Goal: Task Accomplishment & Management: Complete application form

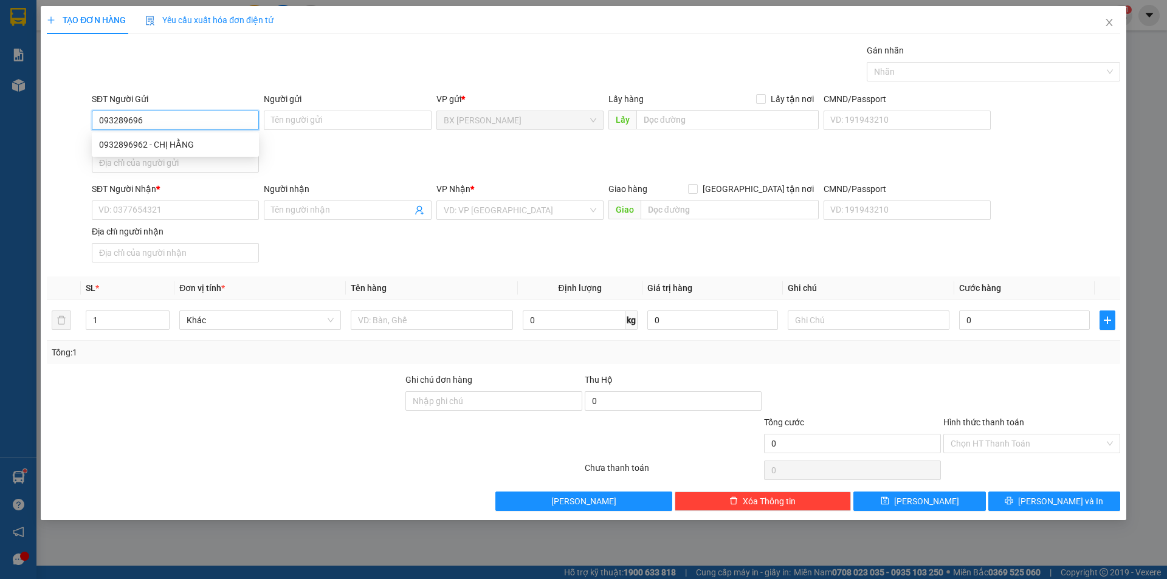
type input "0932896962"
click at [210, 154] on div "0932896962 - CHỊ HẰNG" at bounding box center [175, 144] width 167 height 19
type input "CHỊ HẰNG"
type input "0932896962"
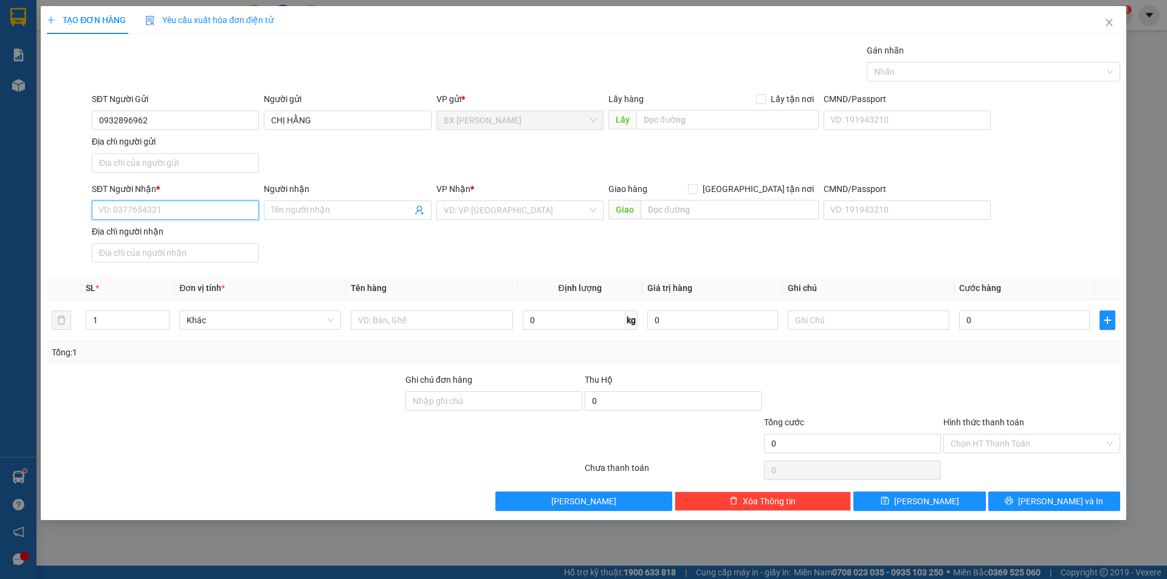
click at [208, 209] on input "SĐT Người Nhận *" at bounding box center [175, 210] width 167 height 19
type input "0938630066"
click at [189, 232] on div "0938630066 - [PERSON_NAME]" at bounding box center [175, 234] width 153 height 13
type input "[PERSON_NAME]"
type input "0938630066"
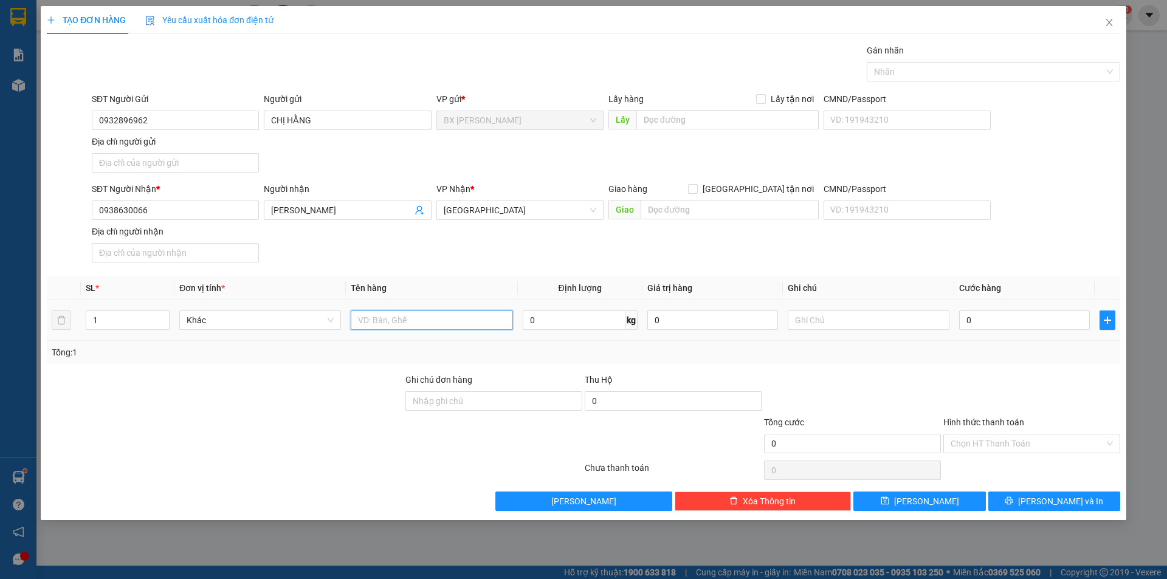
click at [424, 319] on input "text" at bounding box center [432, 320] width 162 height 19
type input "THÙNG"
click at [698, 110] on input "text" at bounding box center [728, 119] width 182 height 19
type input "TRƯỜNG CA BHTRUNG"
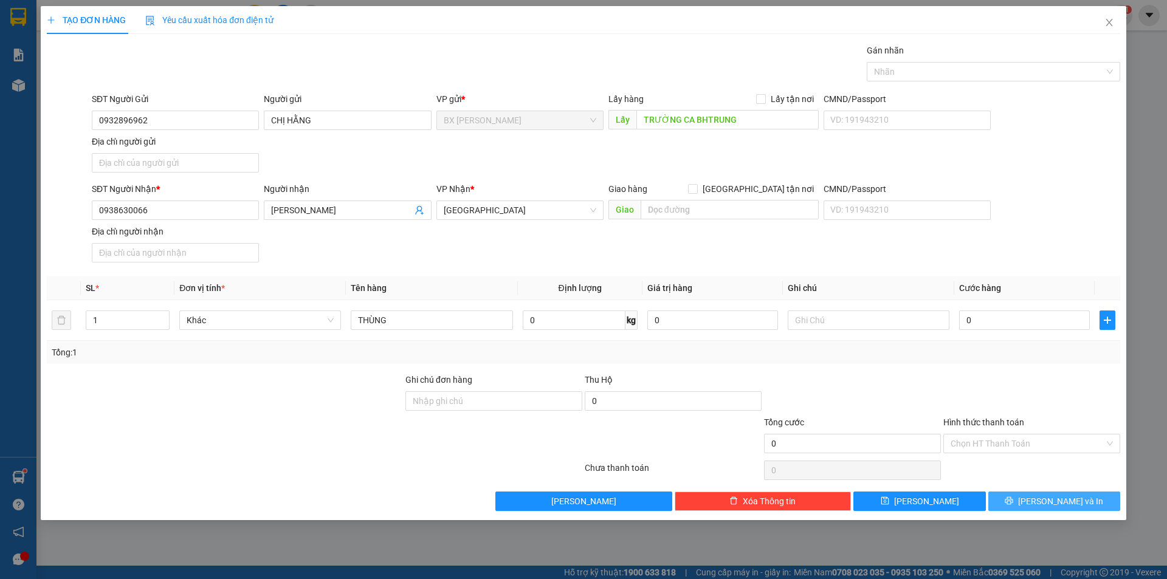
click at [1028, 501] on button "[PERSON_NAME] và In" at bounding box center [1055, 501] width 132 height 19
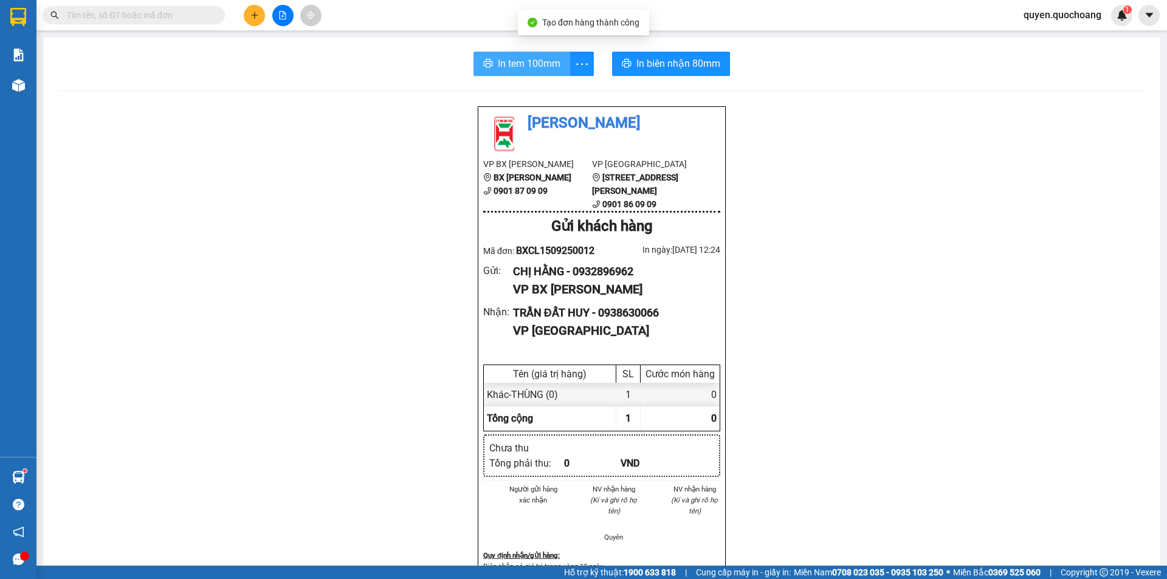
click at [556, 56] on button "In tem 100mm" at bounding box center [522, 64] width 97 height 24
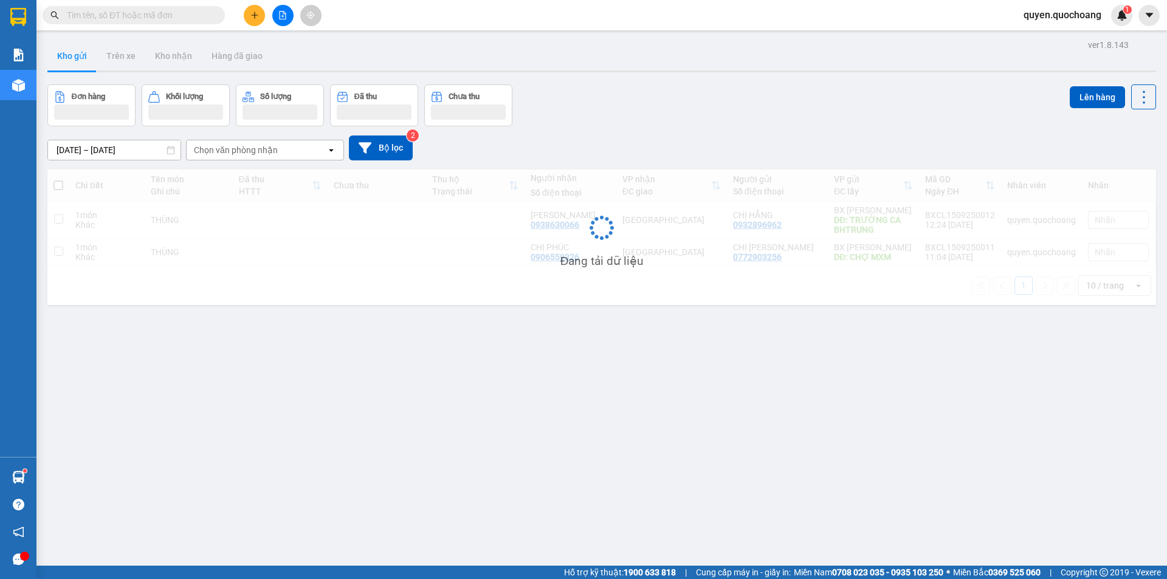
click at [251, 7] on button at bounding box center [254, 15] width 21 height 21
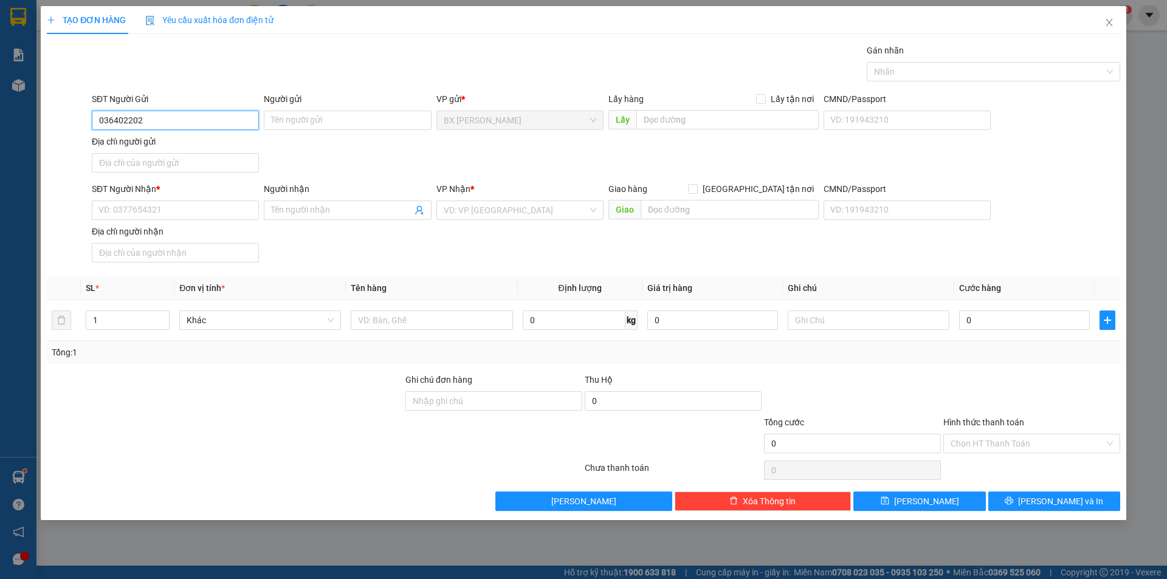
type input "0364022020"
click at [173, 154] on div "0364022020 - CÔ ÚT" at bounding box center [175, 144] width 167 height 19
type input "CÔ ÚT"
type input "0364022020"
click at [180, 214] on input "SĐT Người Nhận *" at bounding box center [175, 210] width 167 height 19
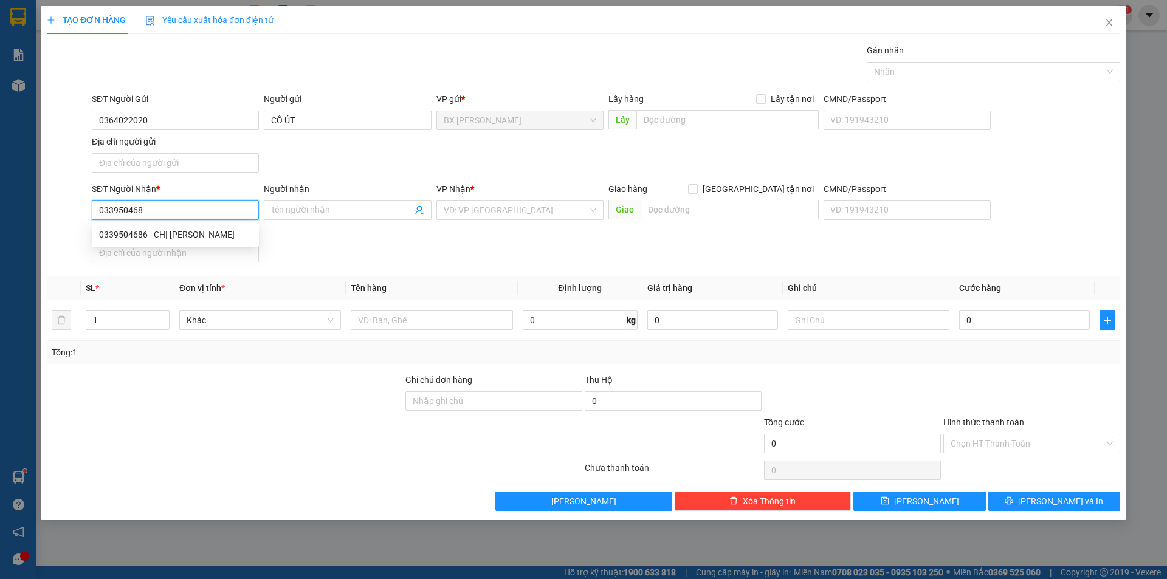
type input "0339504686"
click at [165, 237] on div "0339504686 - CHỊ [PERSON_NAME]" at bounding box center [175, 234] width 153 height 13
type input "CHỊ TIÊN"
type input "0339504686"
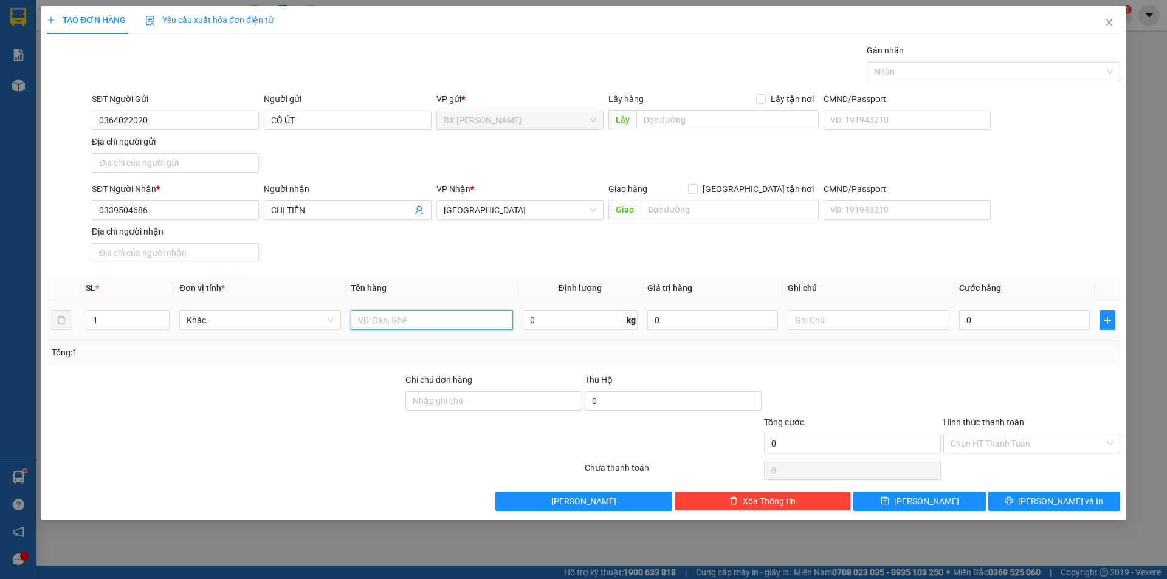
click at [384, 322] on input "text" at bounding box center [432, 320] width 162 height 19
type input "THÙNG"
click at [755, 117] on input "text" at bounding box center [728, 119] width 182 height 19
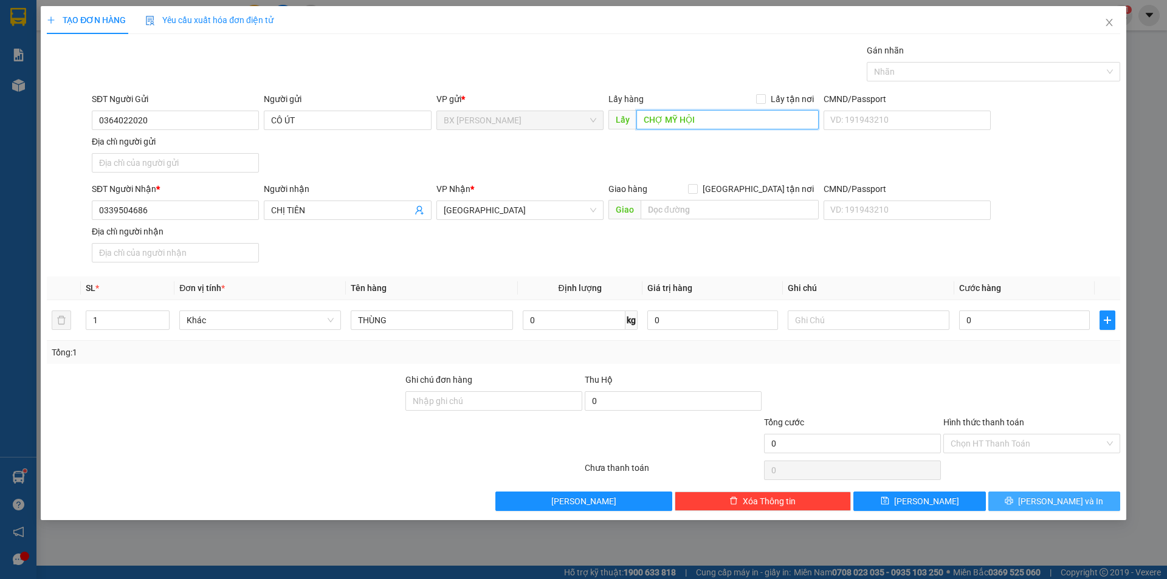
type input "CHỢ MỸ HỘI"
click at [1010, 500] on button "[PERSON_NAME] và In" at bounding box center [1055, 501] width 132 height 19
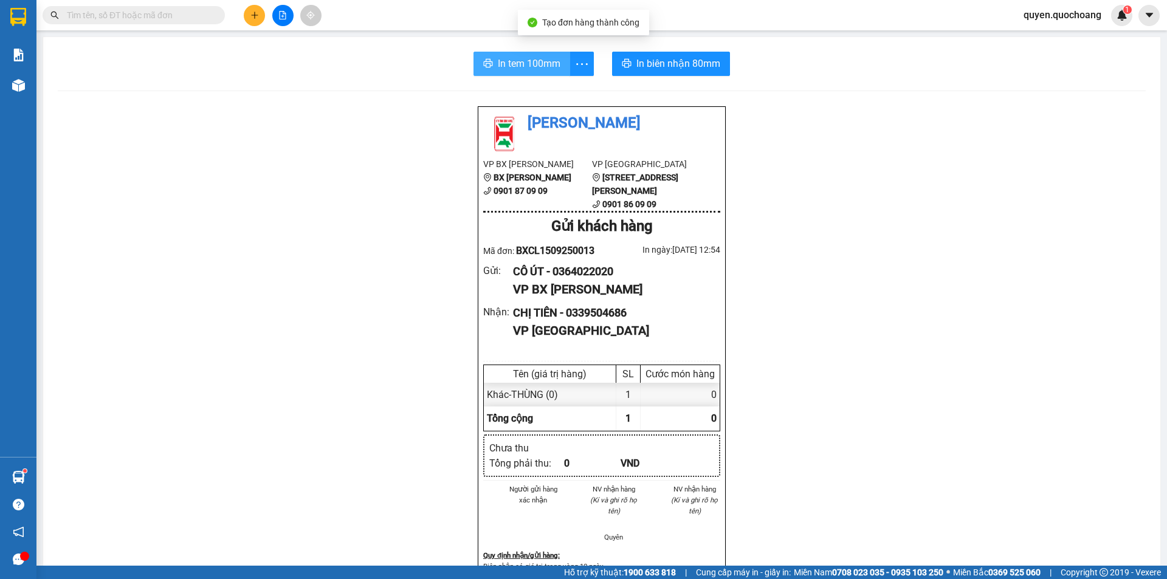
click at [515, 61] on span "In tem 100mm" at bounding box center [529, 63] width 63 height 15
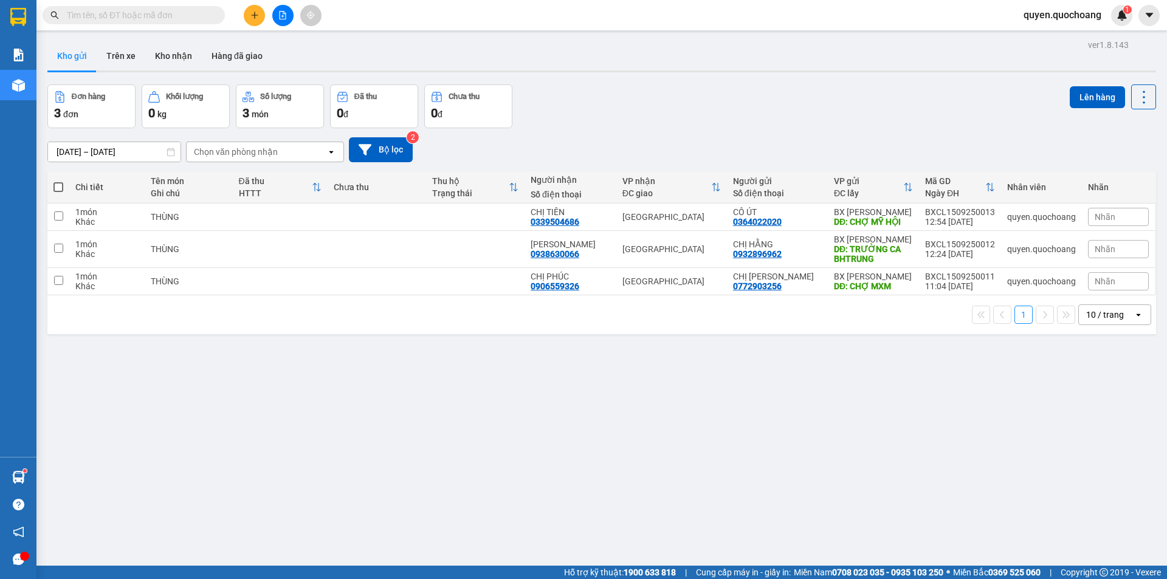
click at [246, 13] on button at bounding box center [254, 15] width 21 height 21
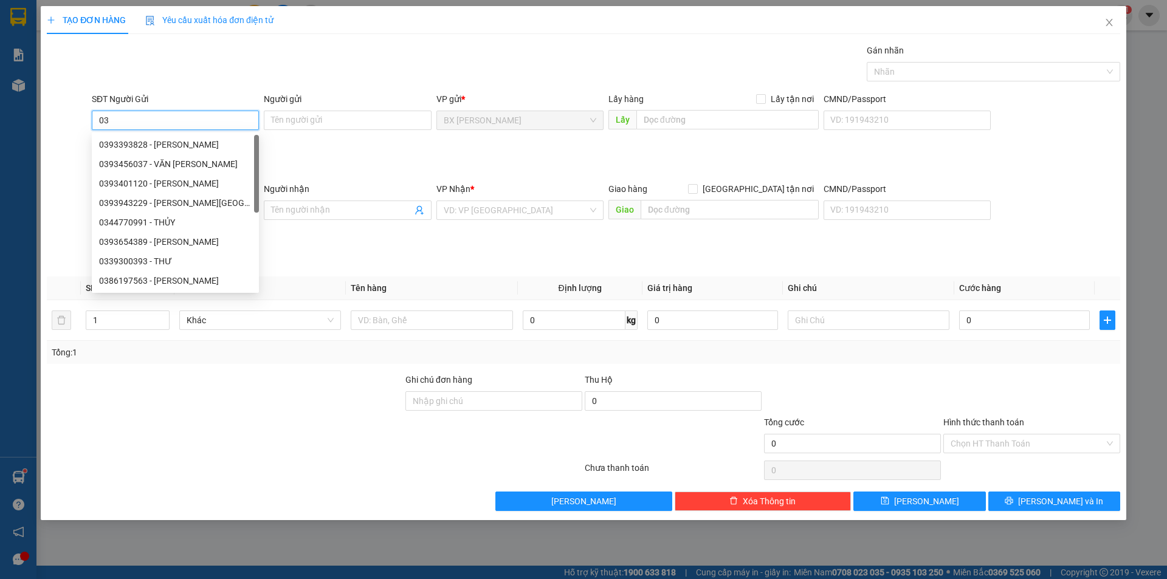
type input "0"
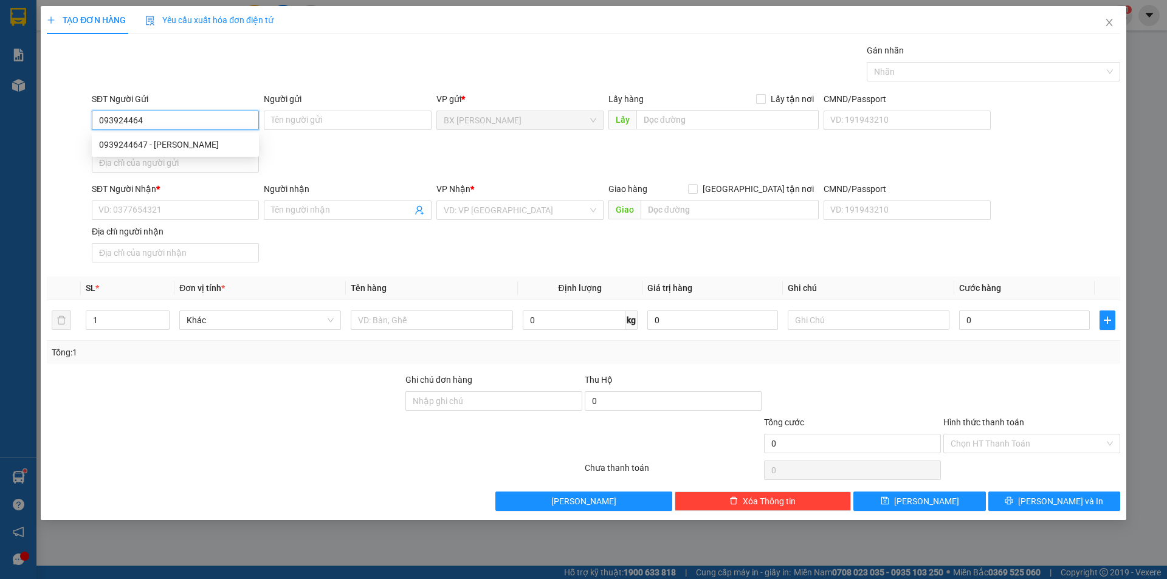
type input "0939244647"
click at [201, 151] on div "0939244647 - [PERSON_NAME]" at bounding box center [175, 144] width 153 height 13
type input "[PERSON_NAME]"
type input "0939244647"
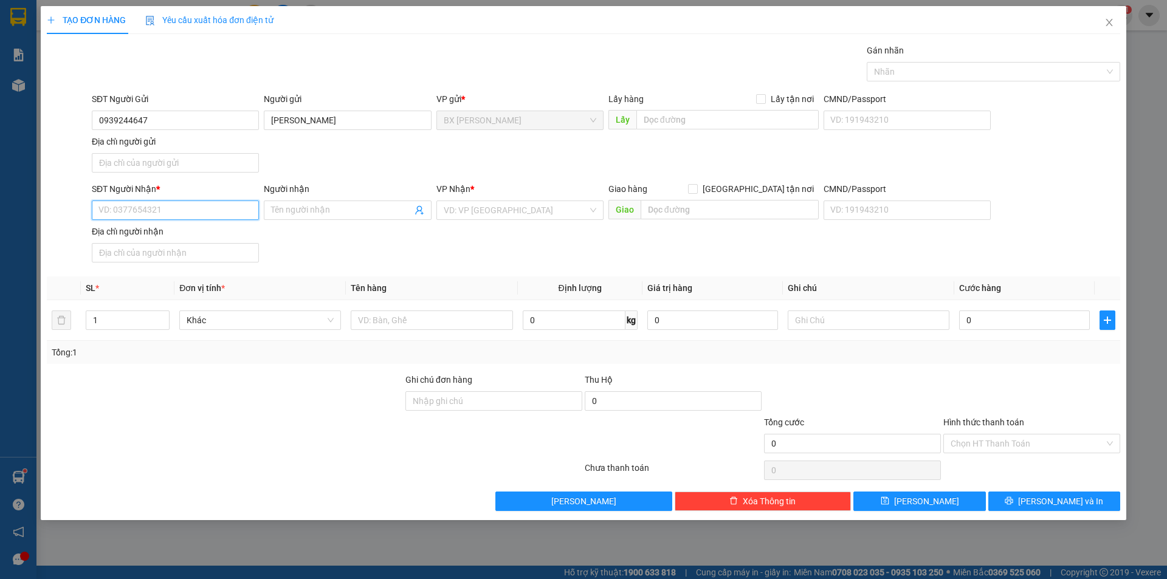
click at [198, 210] on input "SĐT Người Nhận *" at bounding box center [175, 210] width 167 height 19
type input "0703845501"
drag, startPoint x: 189, startPoint y: 231, endPoint x: 217, endPoint y: 238, distance: 28.9
click at [192, 231] on div "0703845501 - [PERSON_NAME]" at bounding box center [175, 234] width 153 height 13
type input "[PERSON_NAME]"
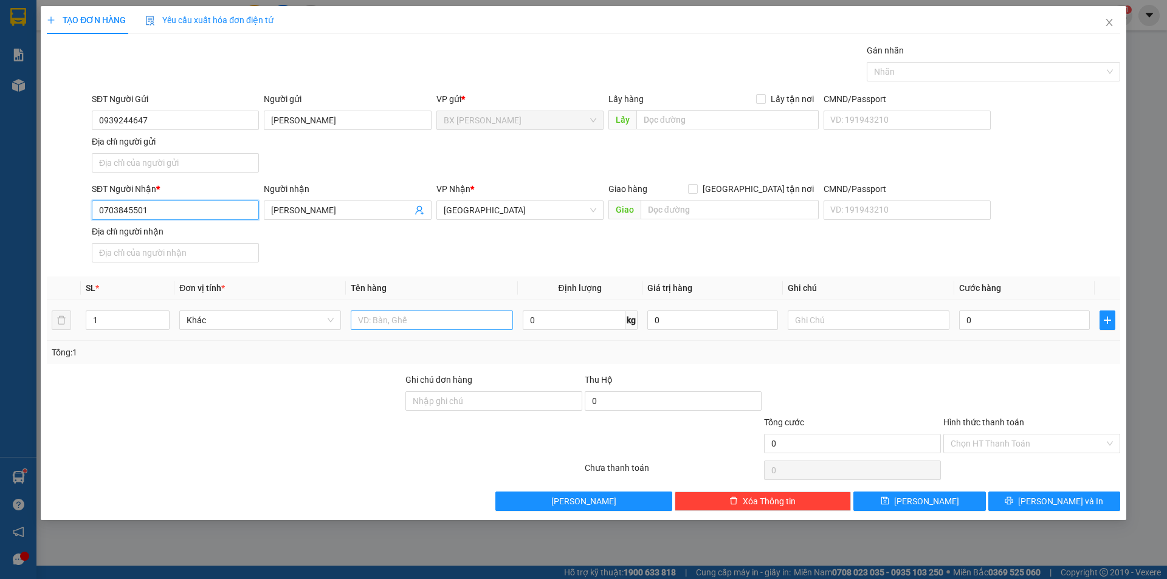
type input "0703845501"
click at [429, 325] on input "text" at bounding box center [432, 320] width 162 height 19
type input "THÙNG"
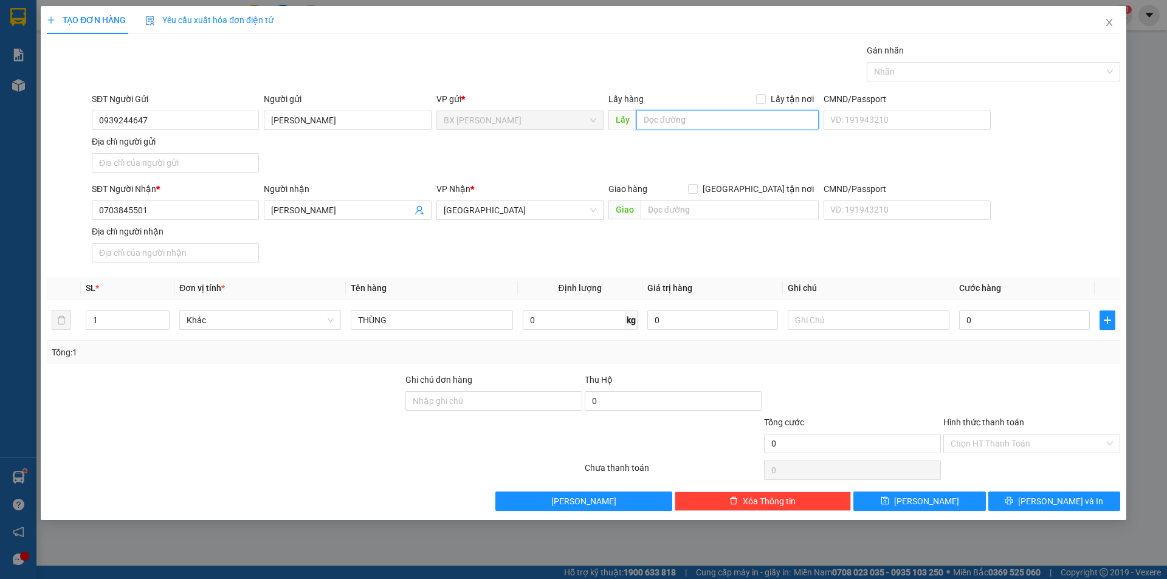
click at [673, 126] on input "text" at bounding box center [728, 119] width 182 height 19
type input "GIỌT ĐẮNG"
click at [1014, 500] on icon "printer" at bounding box center [1009, 501] width 9 height 9
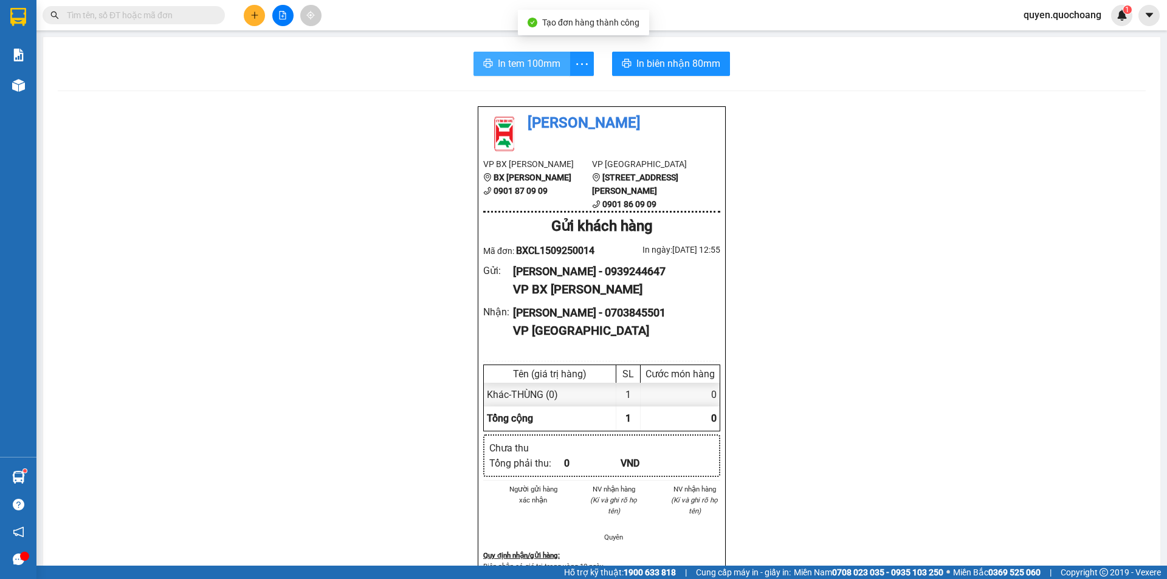
click at [539, 65] on span "In tem 100mm" at bounding box center [529, 63] width 63 height 15
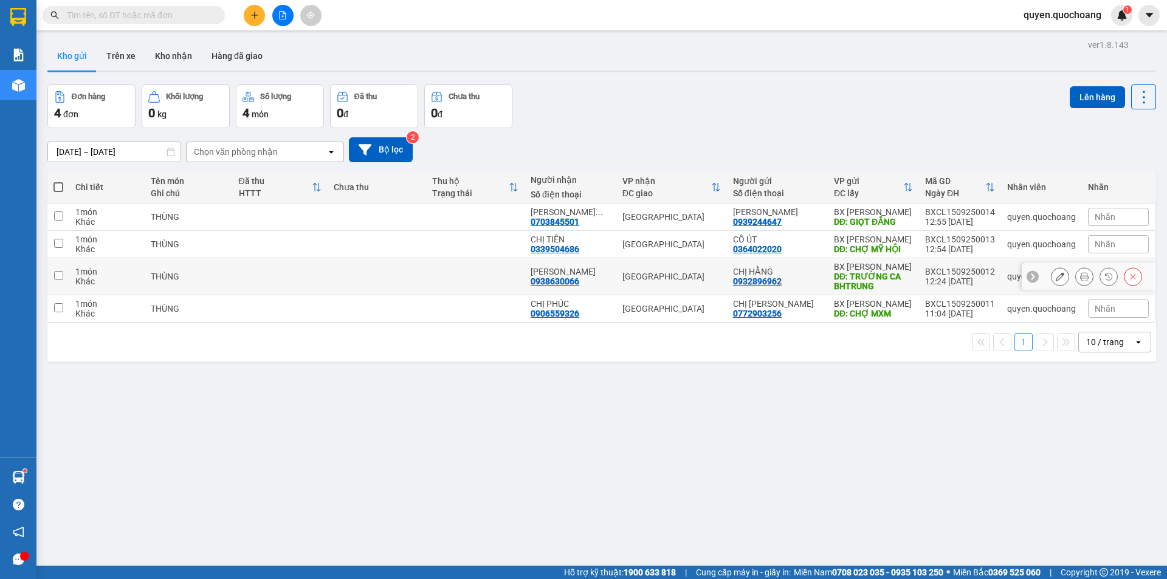
click at [1029, 274] on icon at bounding box center [1033, 276] width 9 height 9
click at [575, 274] on div "[PERSON_NAME]" at bounding box center [571, 272] width 80 height 10
checkbox input "true"
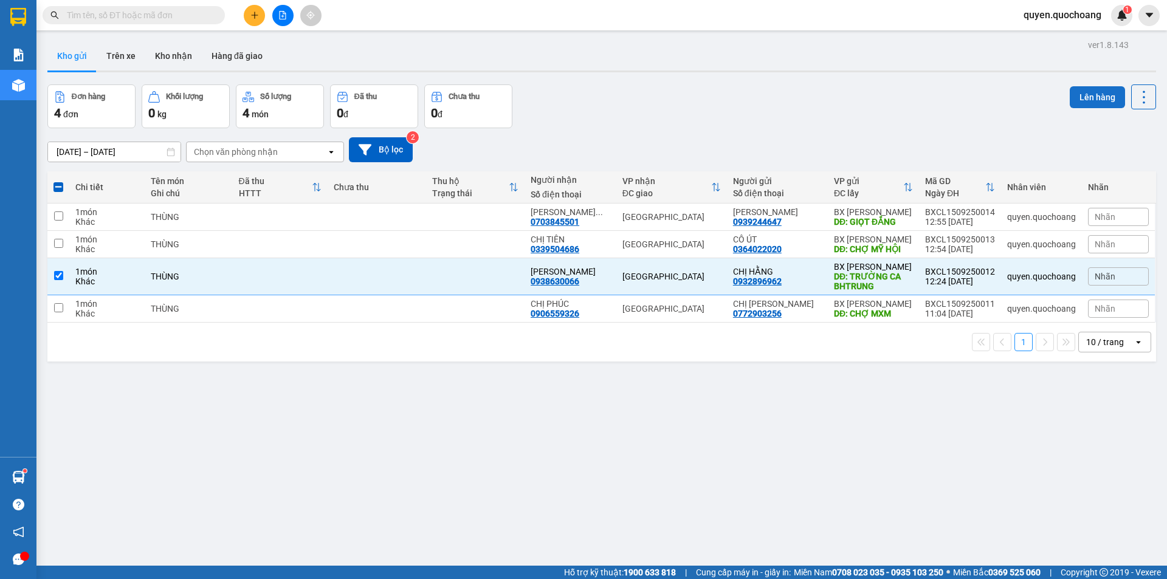
click at [1089, 92] on button "Lên hàng" at bounding box center [1097, 97] width 55 height 22
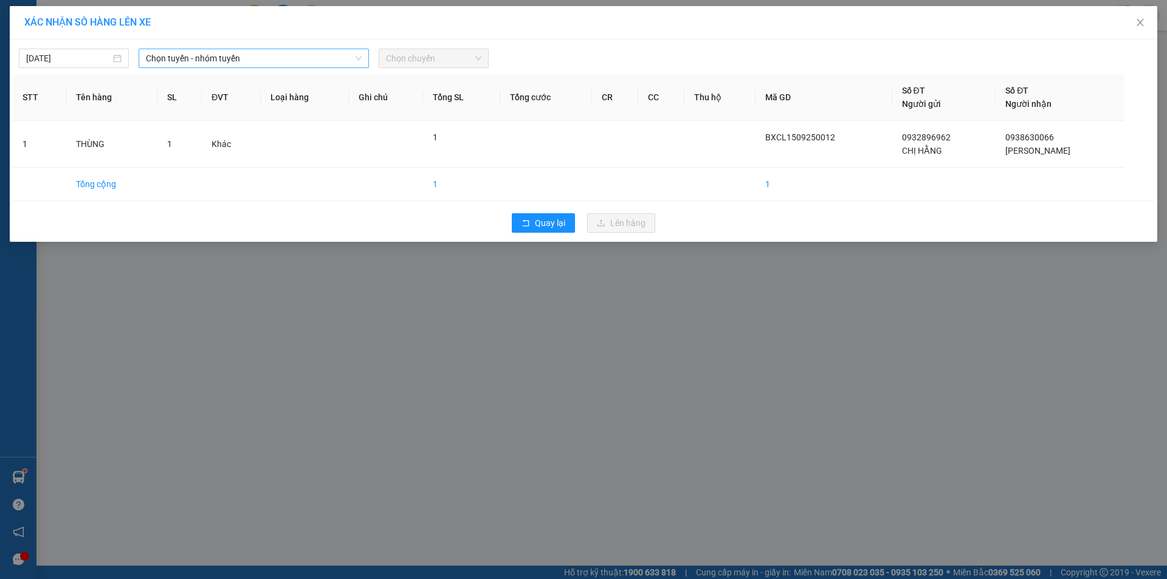
click at [297, 60] on span "Chọn tuyến - nhóm tuyến" at bounding box center [254, 58] width 216 height 18
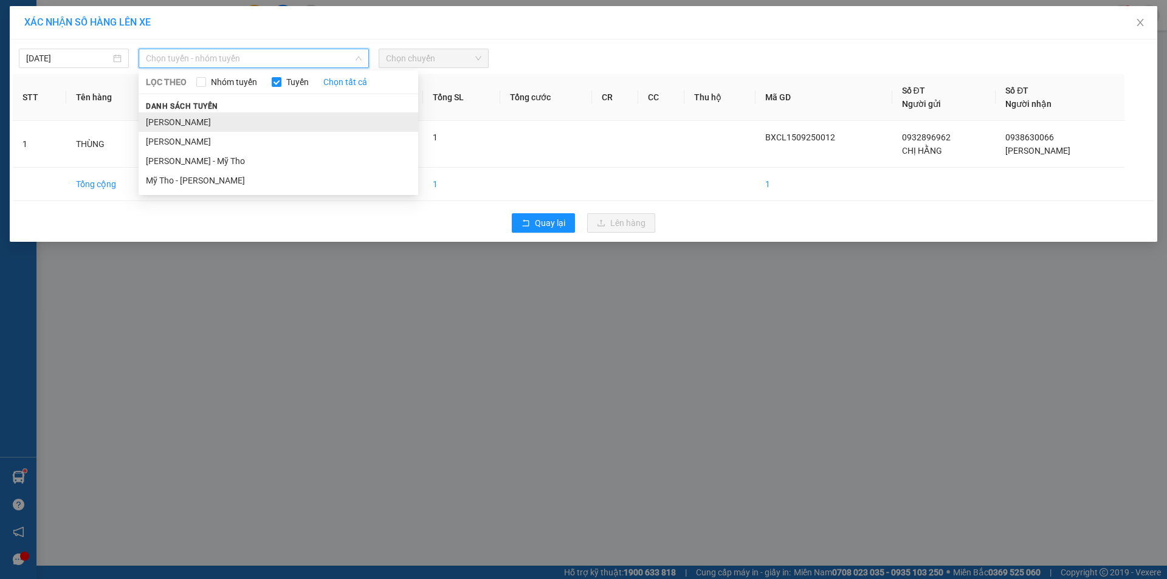
click at [235, 131] on li "[PERSON_NAME]" at bounding box center [279, 121] width 280 height 19
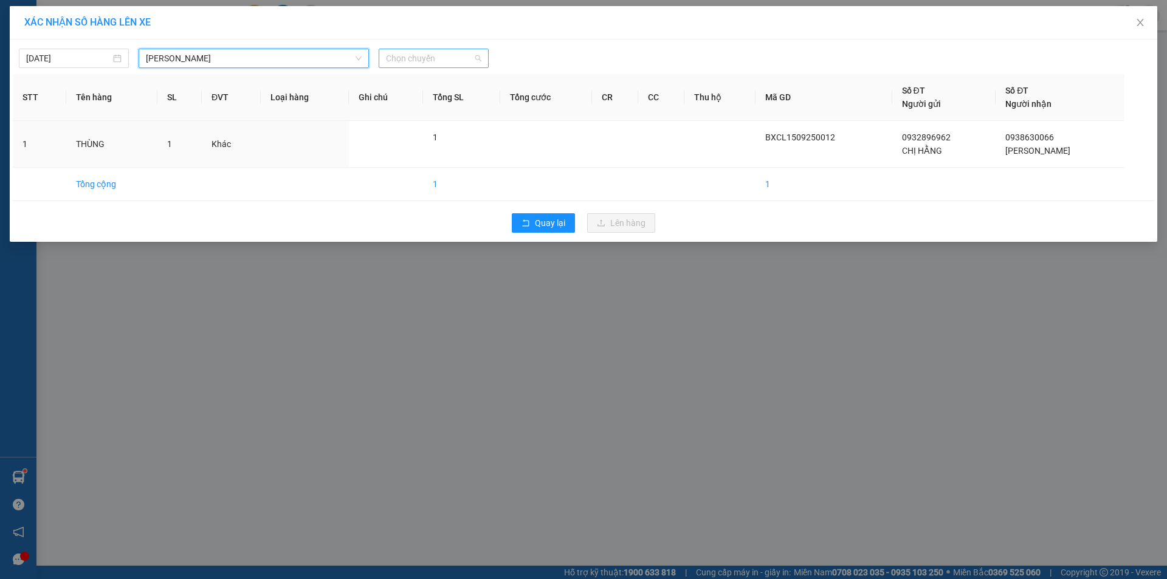
click at [438, 60] on span "Chọn chuyến" at bounding box center [433, 58] width 95 height 18
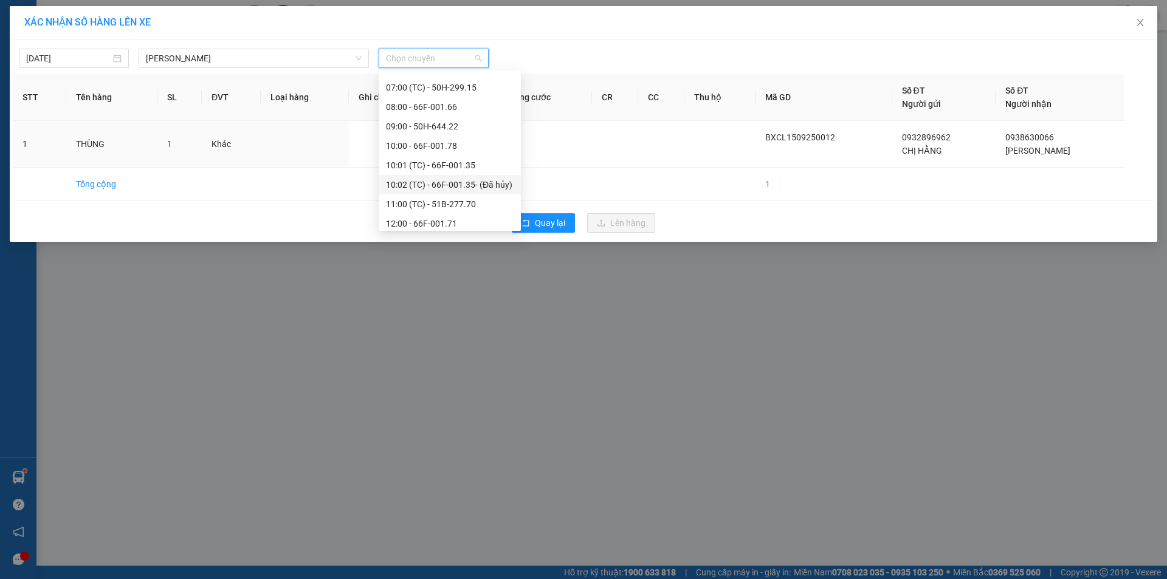
scroll to position [426, 0]
click at [466, 196] on div "13:01 (TC) - 50H-545.04" at bounding box center [450, 201] width 128 height 13
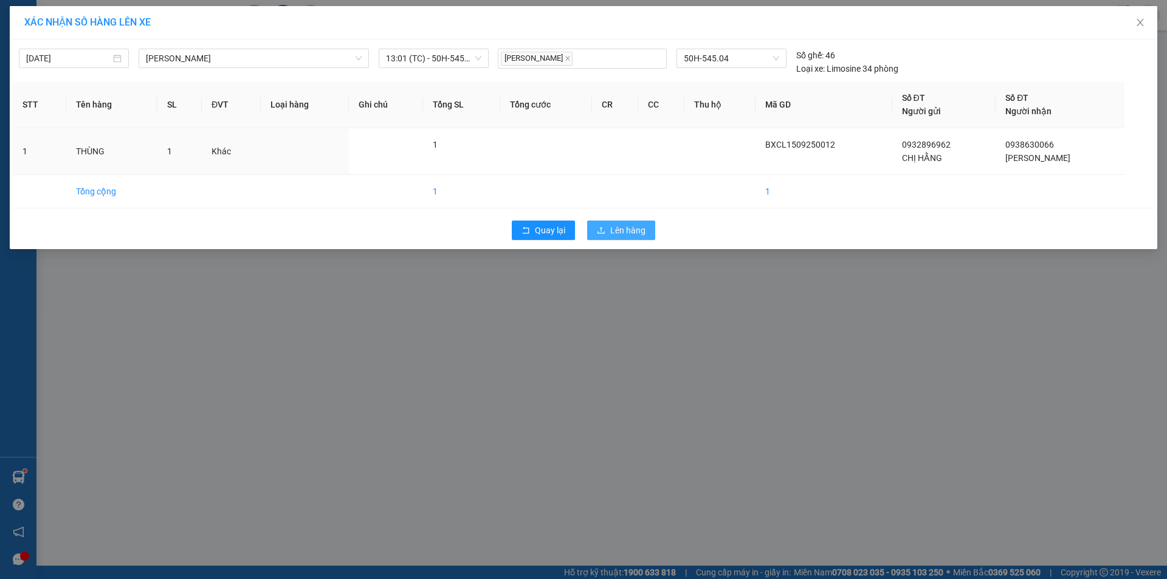
click at [631, 226] on span "Lên hàng" at bounding box center [627, 230] width 35 height 13
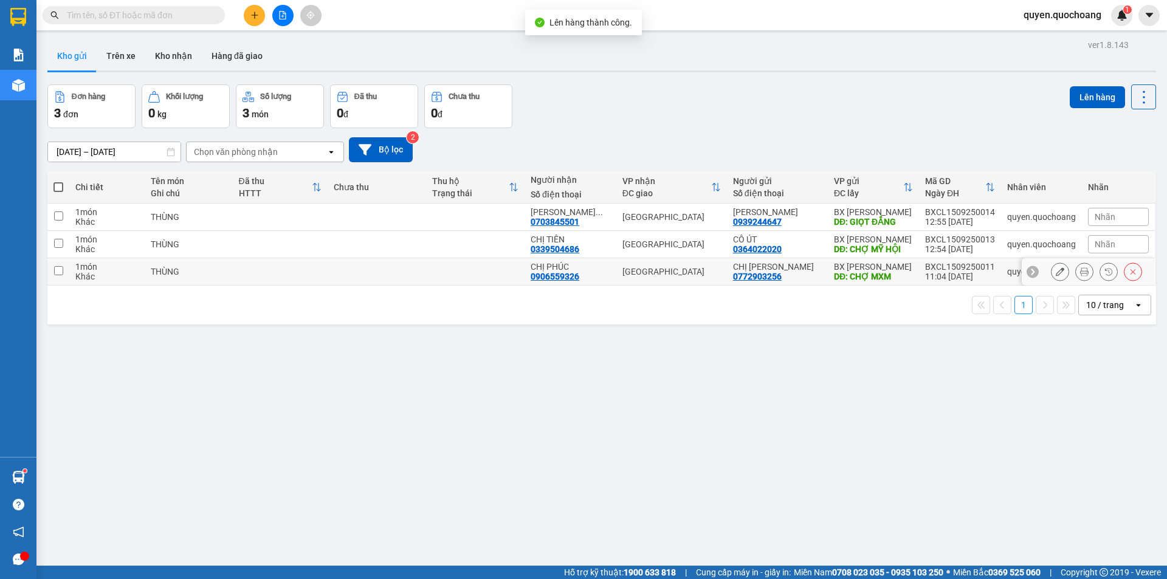
click at [764, 266] on div "CHỊ [PERSON_NAME]" at bounding box center [777, 267] width 89 height 10
checkbox input "true"
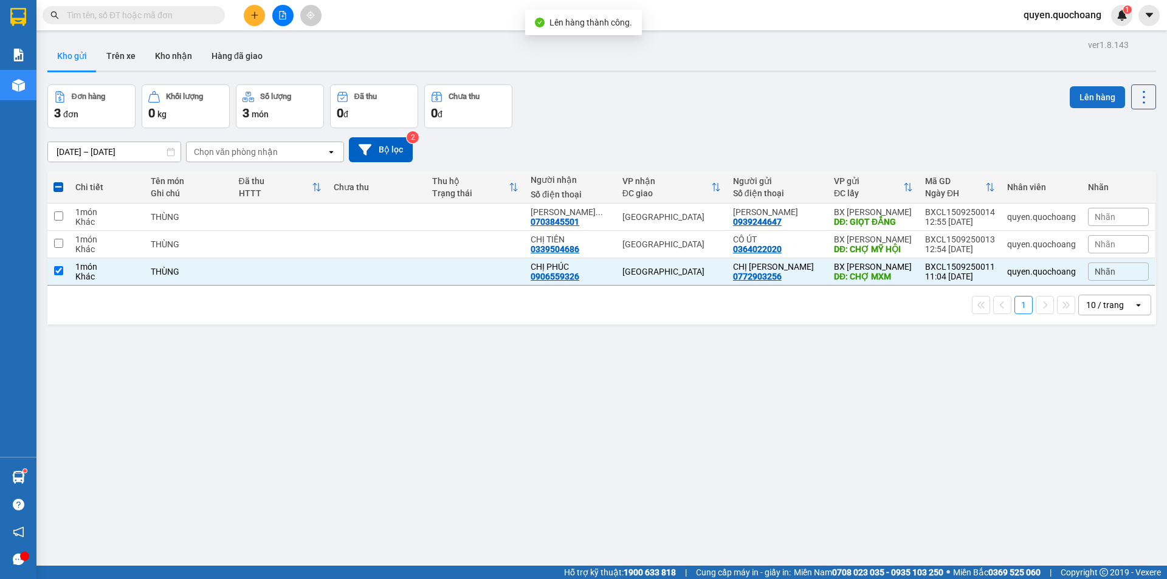
click at [1091, 92] on button "Lên hàng" at bounding box center [1097, 97] width 55 height 22
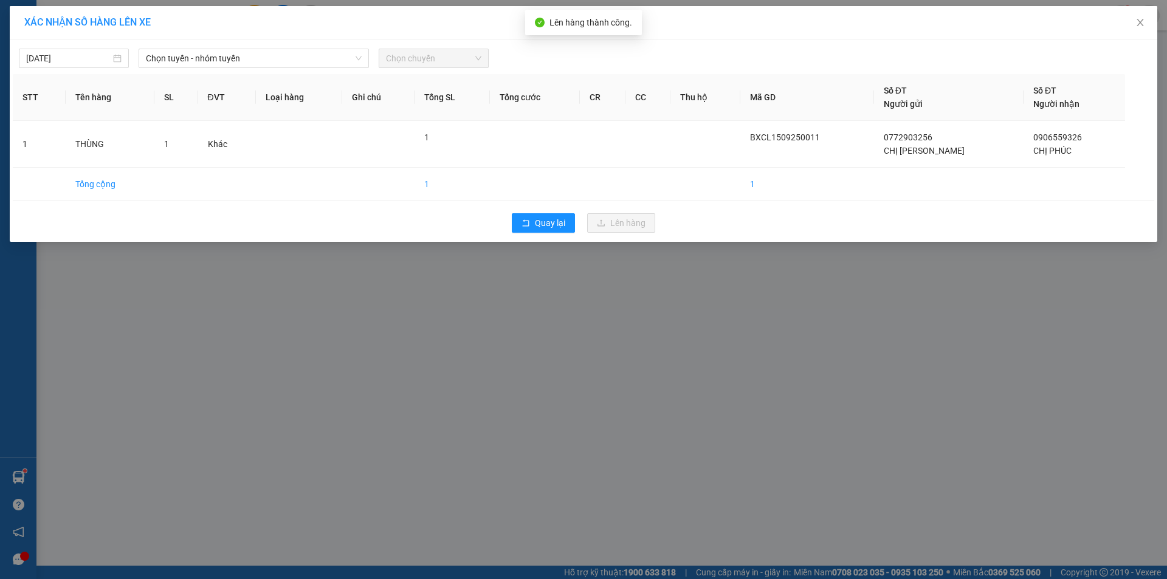
click at [201, 46] on div "[DATE] Chọn tuyến - nhóm tuyến Chọn chuyến" at bounding box center [584, 56] width 1142 height 26
click at [216, 55] on span "Chọn tuyến - nhóm tuyến" at bounding box center [254, 58] width 216 height 18
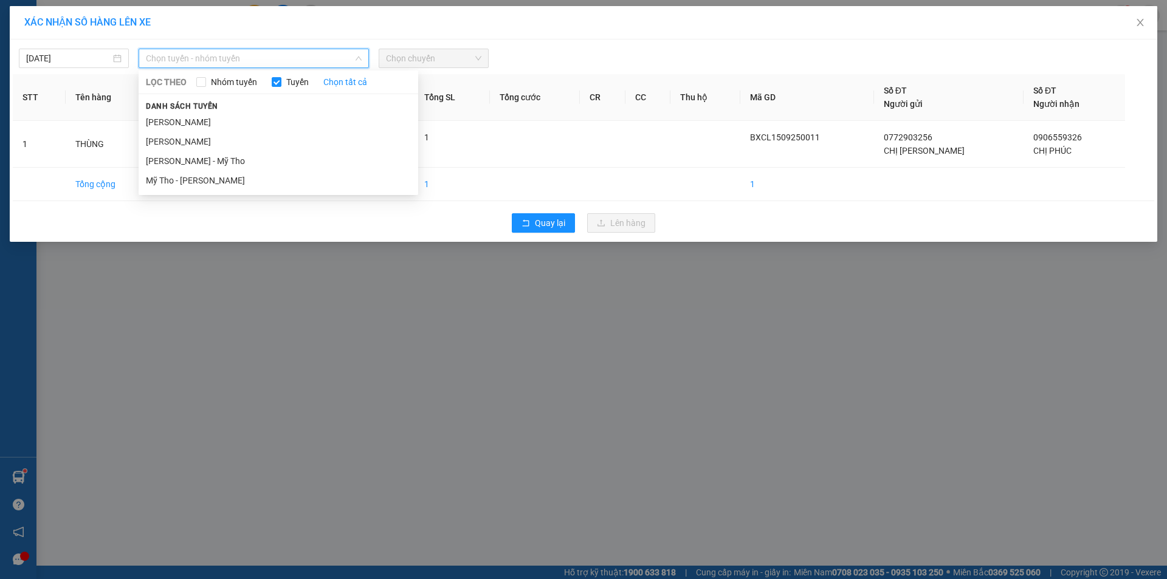
click at [197, 110] on span "Danh sách tuyến" at bounding box center [182, 106] width 87 height 11
click at [234, 123] on li "[PERSON_NAME]" at bounding box center [279, 121] width 280 height 19
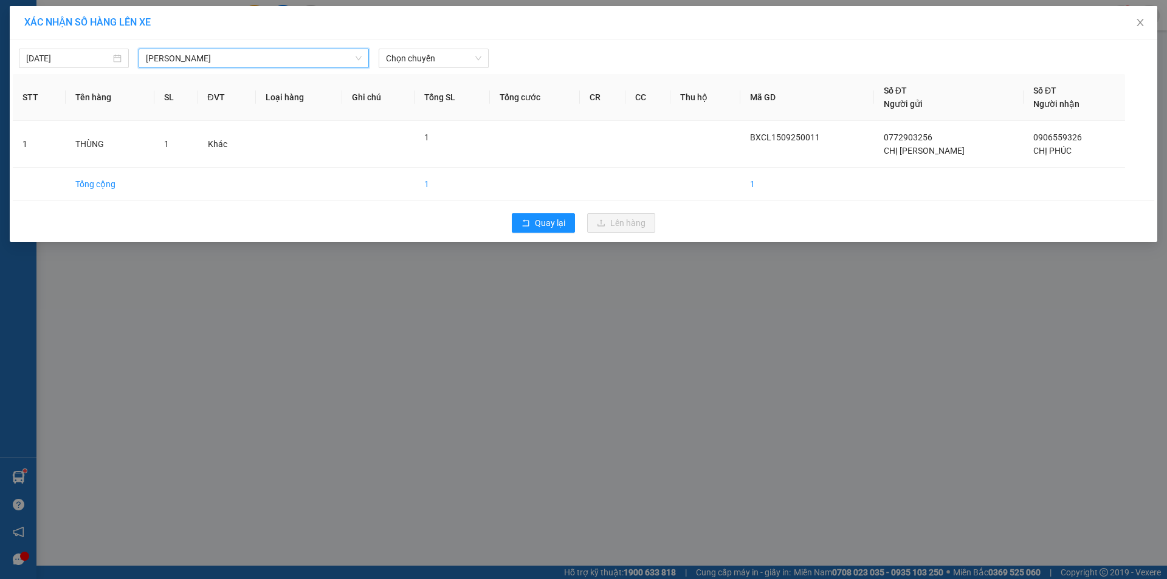
click at [449, 39] on div "XÁC NHẬN SỐ HÀNG LÊN XE" at bounding box center [584, 22] width 1148 height 33
click at [430, 54] on span "Chọn chuyến" at bounding box center [433, 58] width 95 height 18
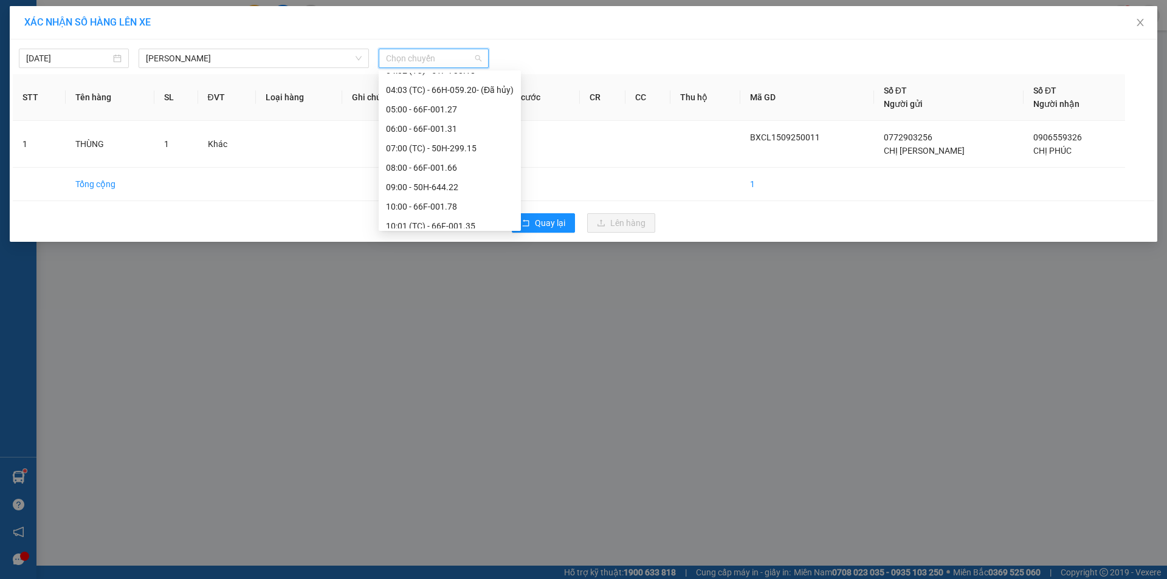
scroll to position [486, 0]
click at [423, 105] on div "12:00 - 66F-001.71" at bounding box center [450, 101] width 128 height 13
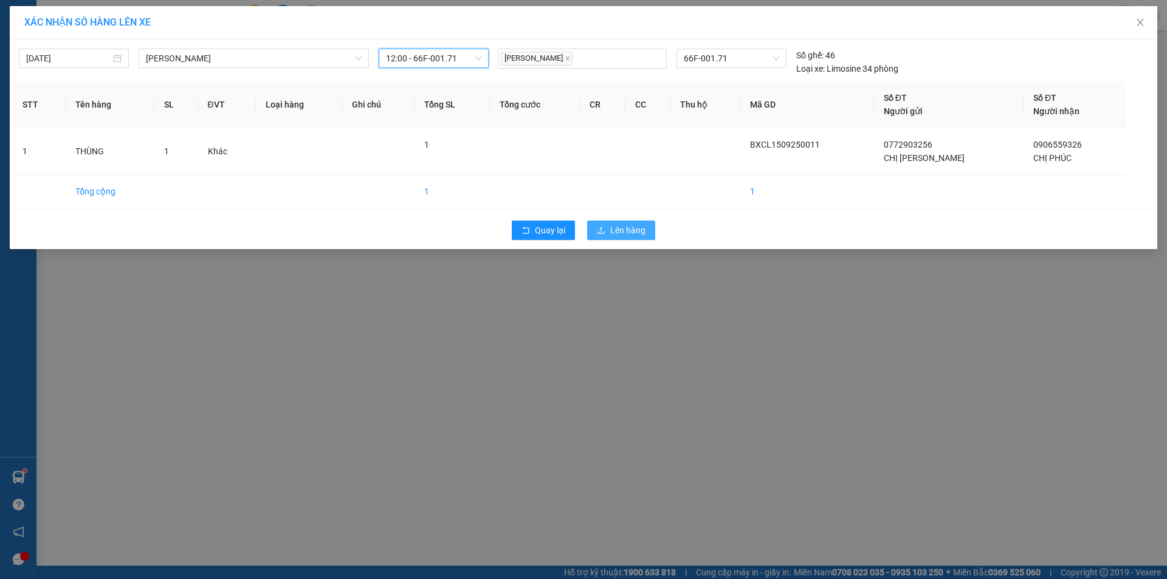
click at [607, 230] on button "Lên hàng" at bounding box center [621, 230] width 68 height 19
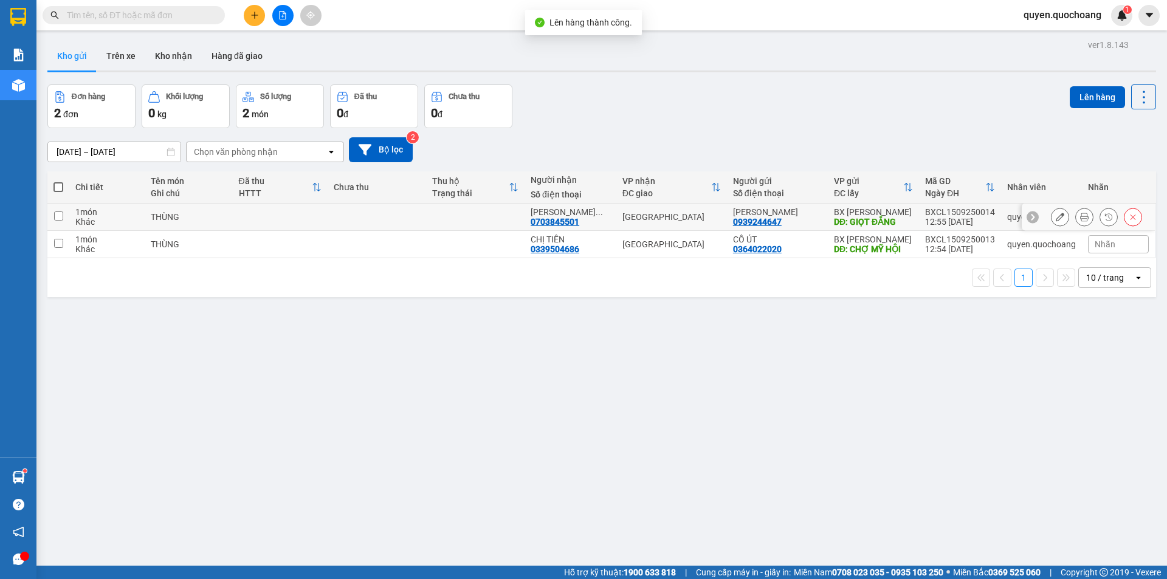
drag, startPoint x: 864, startPoint y: 222, endPoint x: 862, endPoint y: 242, distance: 20.1
click at [863, 222] on div "DĐ: GIỌT ĐẮNG" at bounding box center [873, 222] width 79 height 10
checkbox input "true"
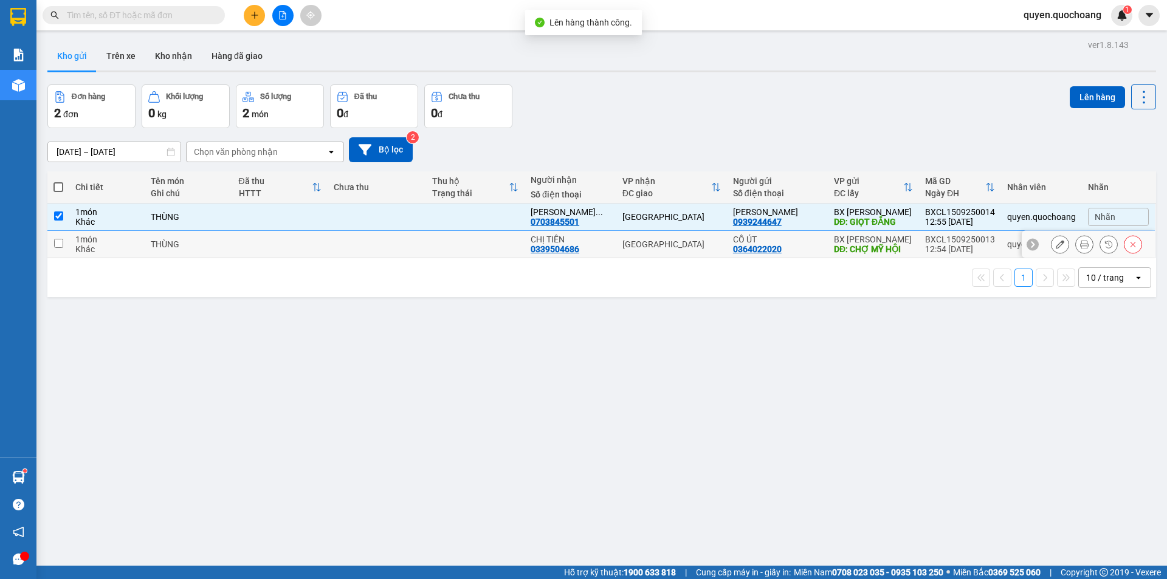
click at [862, 244] on div "DĐ: CHỢ MỸ HỘI" at bounding box center [873, 249] width 79 height 10
checkbox input "true"
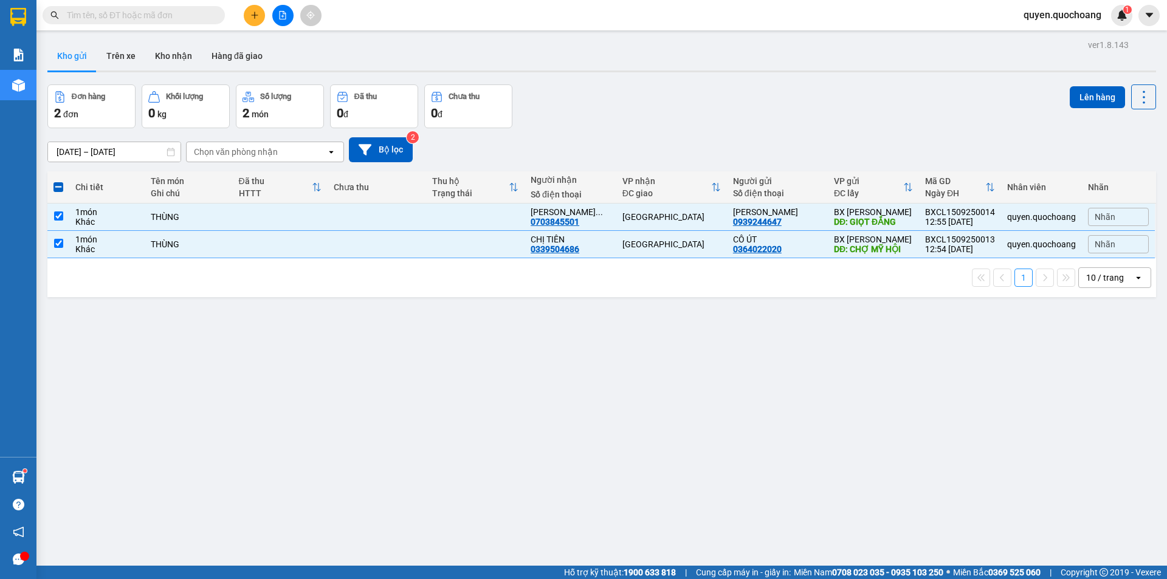
click at [258, 24] on button at bounding box center [254, 15] width 21 height 21
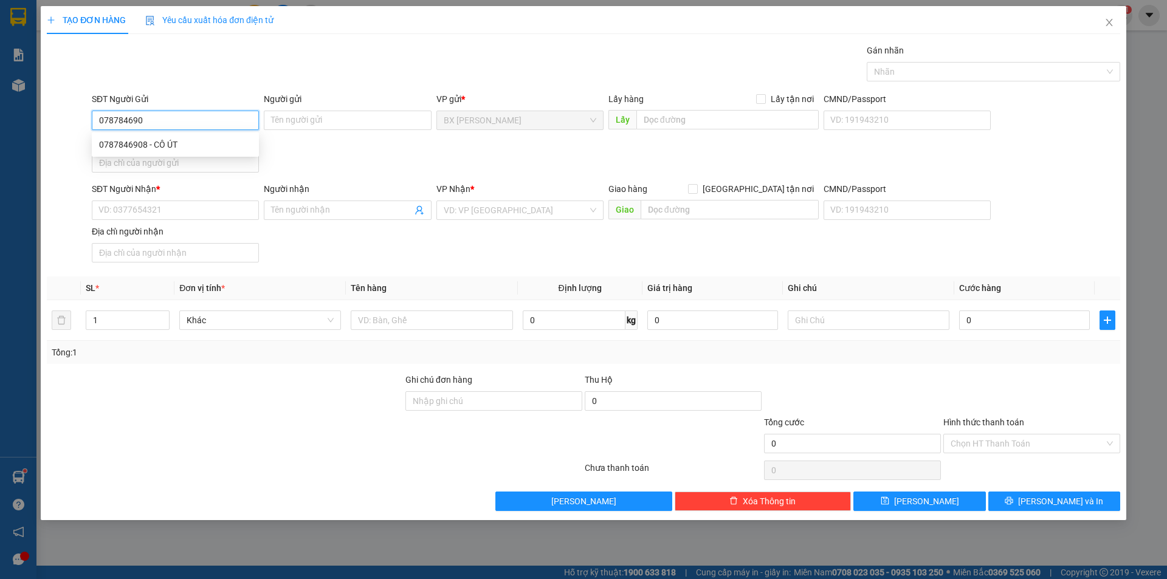
type input "0787846908"
click at [241, 143] on div "0787846908 - CÔ ÚT" at bounding box center [175, 144] width 153 height 13
type input "CÔ ÚT"
type input "0787846908"
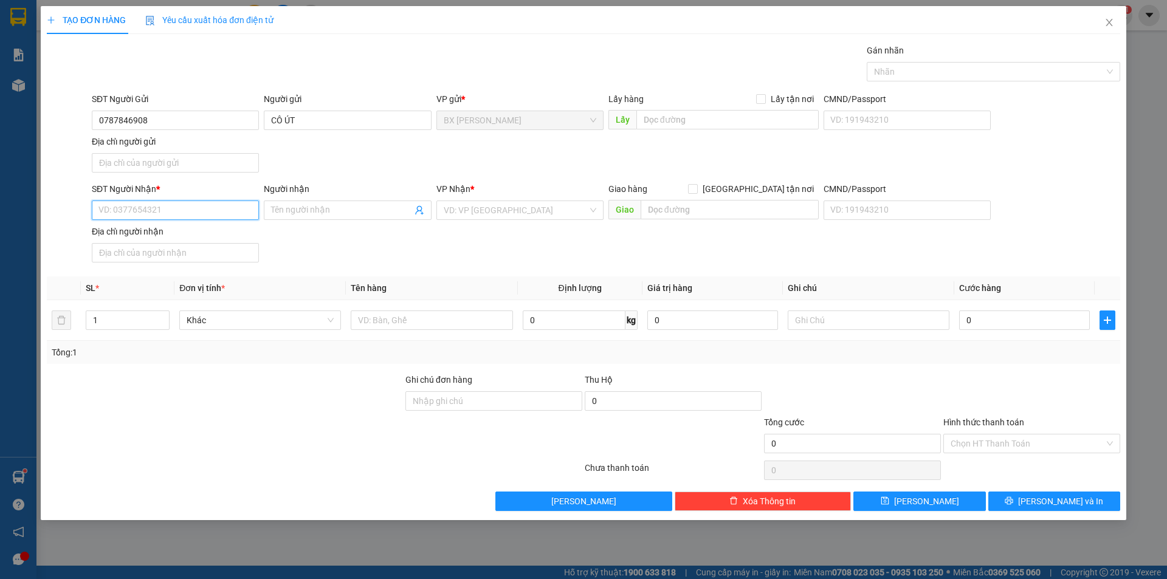
click at [201, 209] on input "SĐT Người Nhận *" at bounding box center [175, 210] width 167 height 19
click at [198, 254] on div "0909489126 - CHỊ HẠNH" at bounding box center [175, 253] width 153 height 13
type input "0909489126"
type input "CHỊ HẠNH"
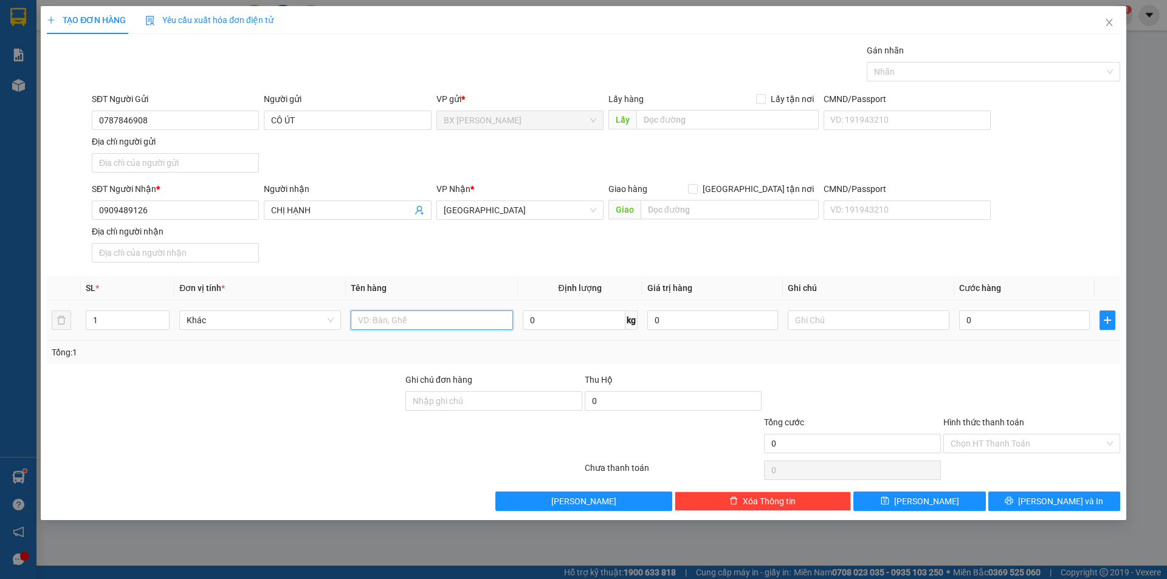
click at [421, 320] on input "text" at bounding box center [432, 320] width 162 height 19
type input "THÙNG"
click at [710, 120] on input "text" at bounding box center [728, 119] width 182 height 19
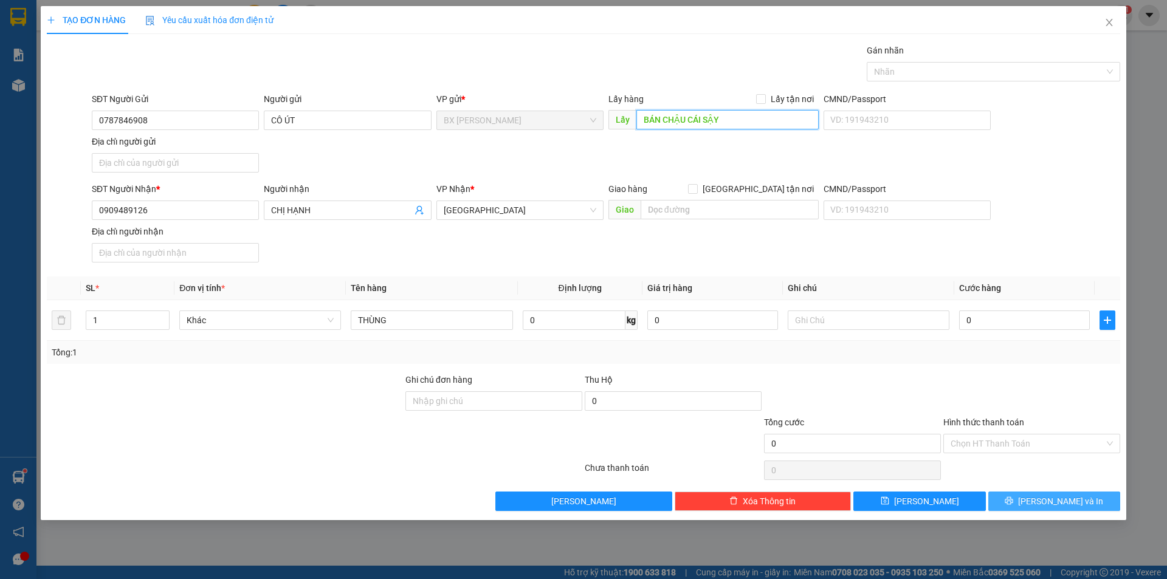
type input "BÁN CHẬU CÁI SẬY"
click at [1053, 494] on button "[PERSON_NAME] và In" at bounding box center [1055, 501] width 132 height 19
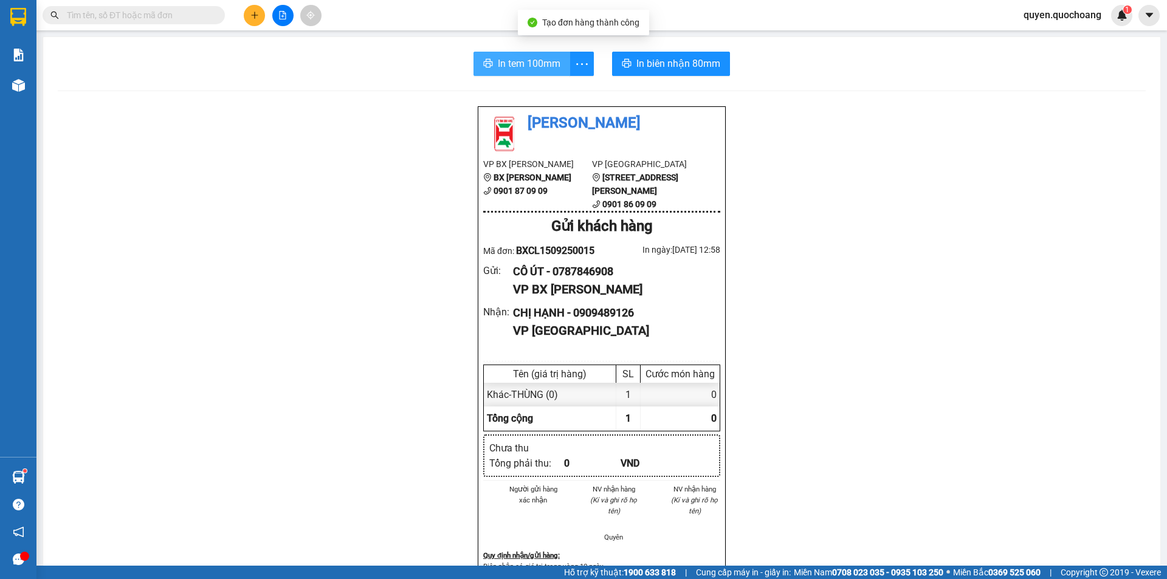
click at [525, 64] on span "In tem 100mm" at bounding box center [529, 63] width 63 height 15
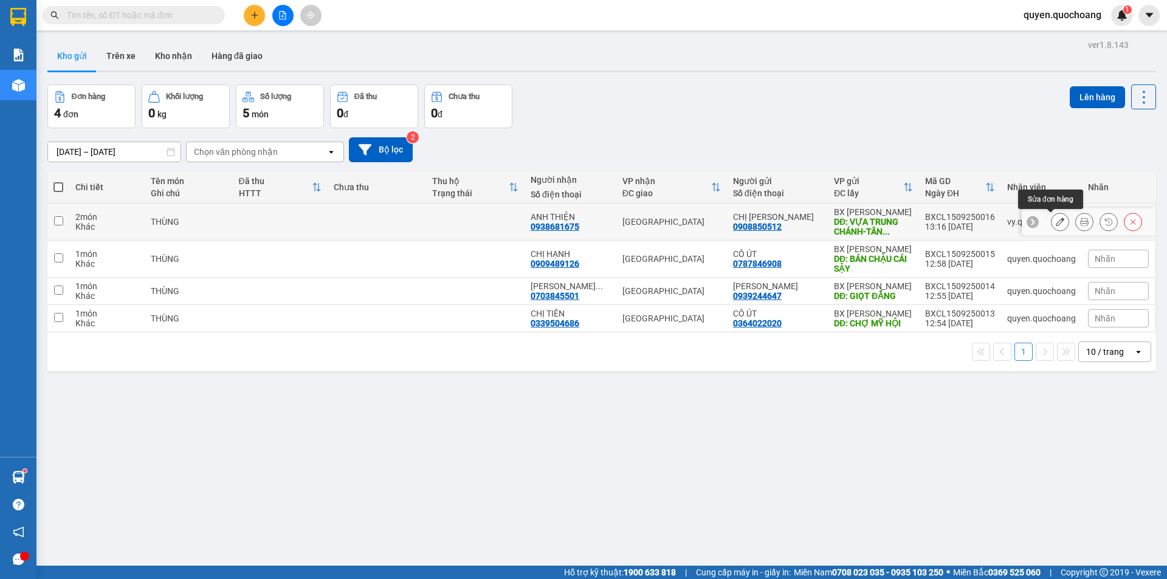
click at [1076, 222] on button at bounding box center [1084, 222] width 17 height 21
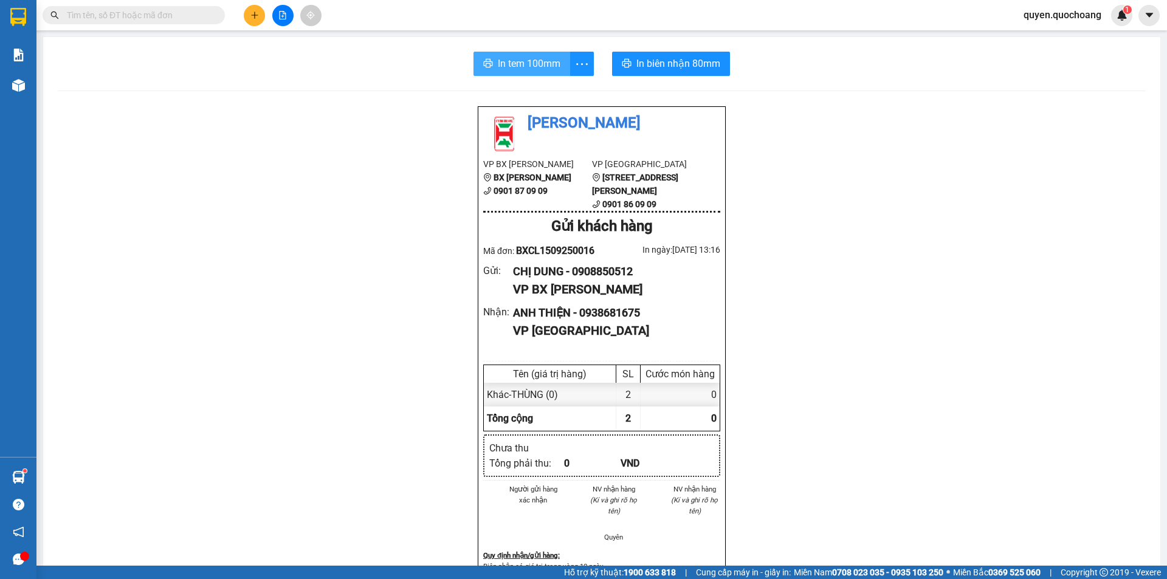
click at [520, 58] on span "In tem 100mm" at bounding box center [529, 63] width 63 height 15
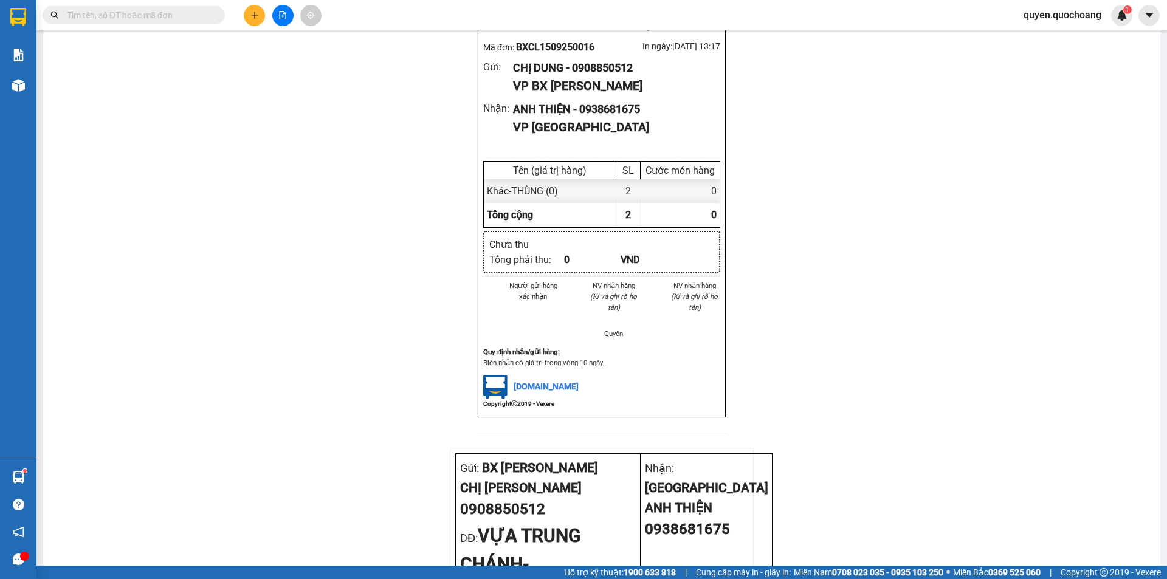
scroll to position [365, 0]
